Goal: Task Accomplishment & Management: Manage account settings

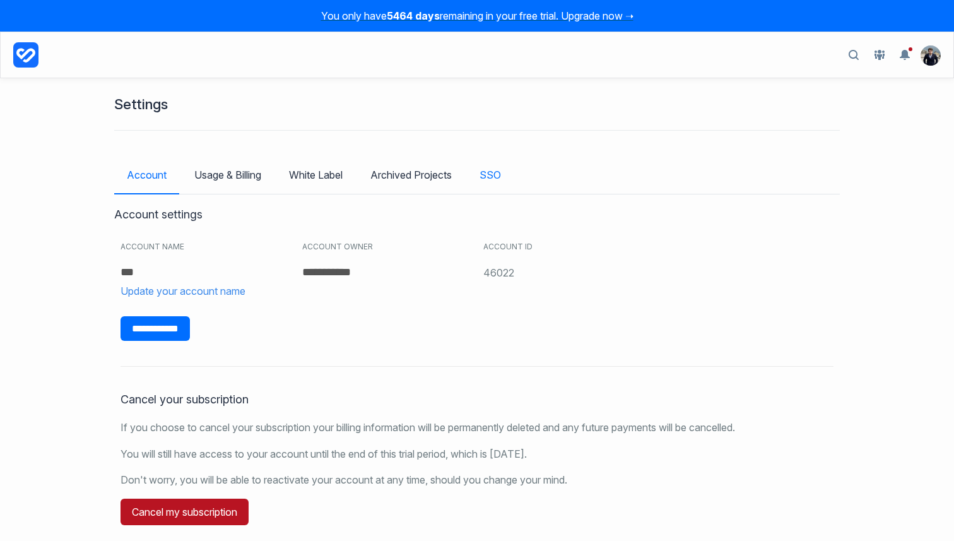
click at [491, 181] on link "SSO" at bounding box center [490, 174] width 47 height 37
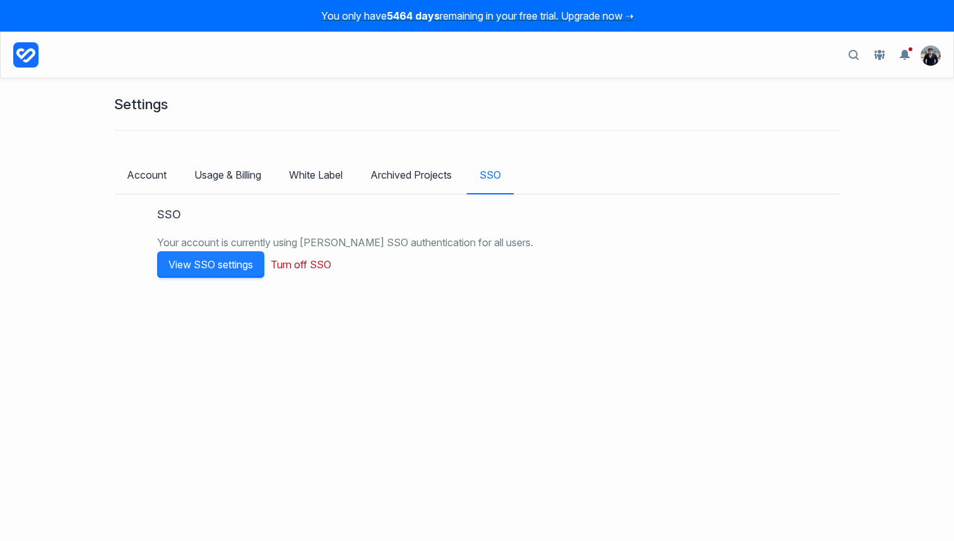
click at [240, 262] on button "View SSO settings" at bounding box center [210, 264] width 107 height 26
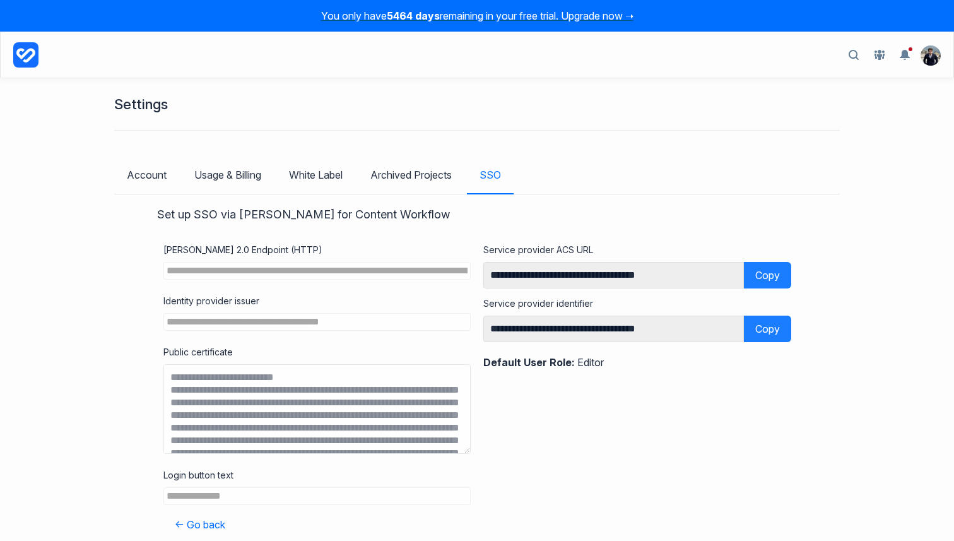
scroll to position [2, 0]
click at [500, 168] on link "SSO" at bounding box center [490, 174] width 47 height 37
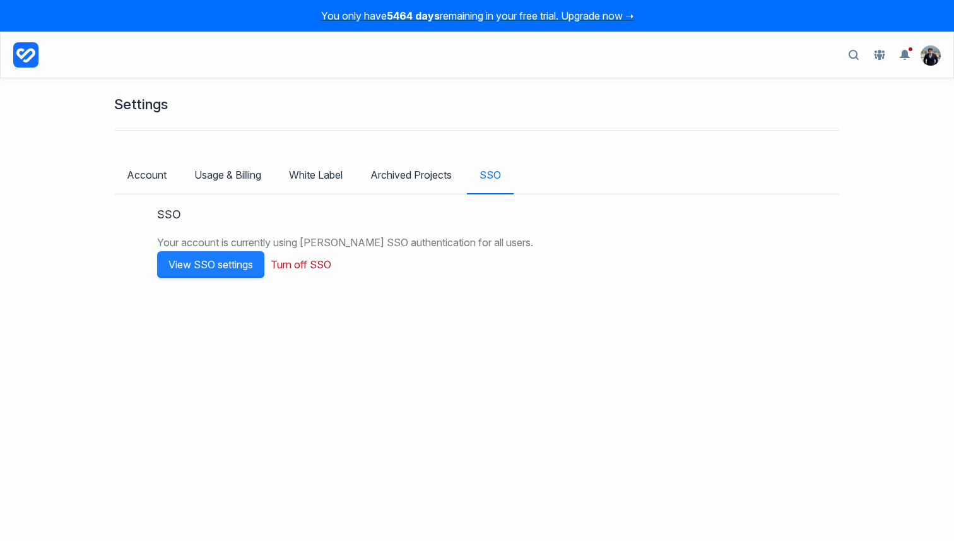
click at [184, 252] on button "View SSO settings" at bounding box center [210, 264] width 107 height 26
